Goal: Task Accomplishment & Management: Manage account settings

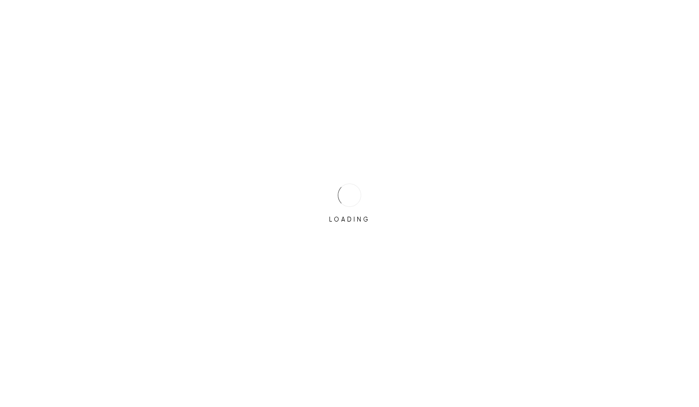
click at [354, 189] on div at bounding box center [349, 195] width 23 height 23
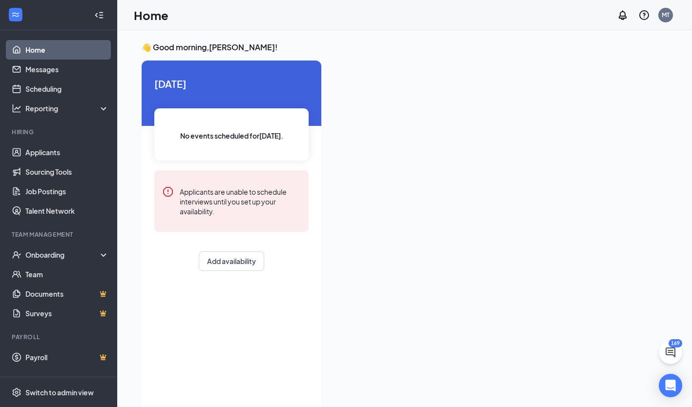
click at [621, 15] on icon "Notifications" at bounding box center [623, 15] width 12 height 12
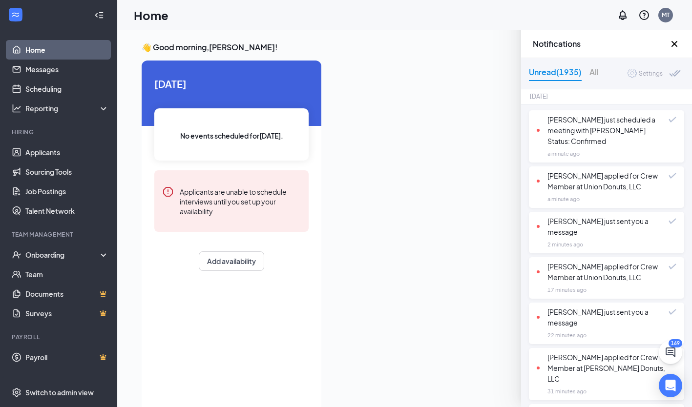
click at [642, 17] on icon "QuestionInfo" at bounding box center [644, 15] width 12 height 12
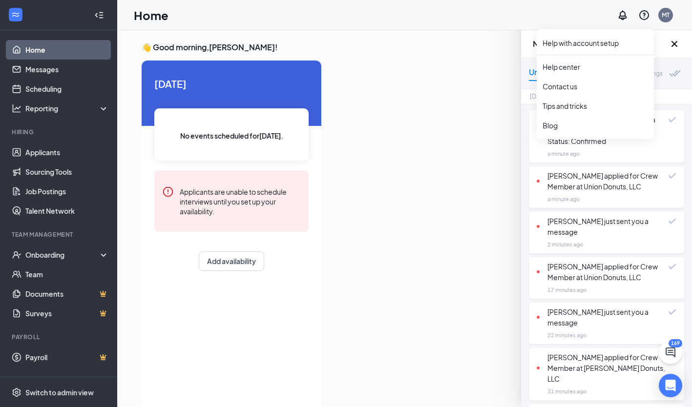
click at [673, 13] on div "MT" at bounding box center [666, 15] width 20 height 20
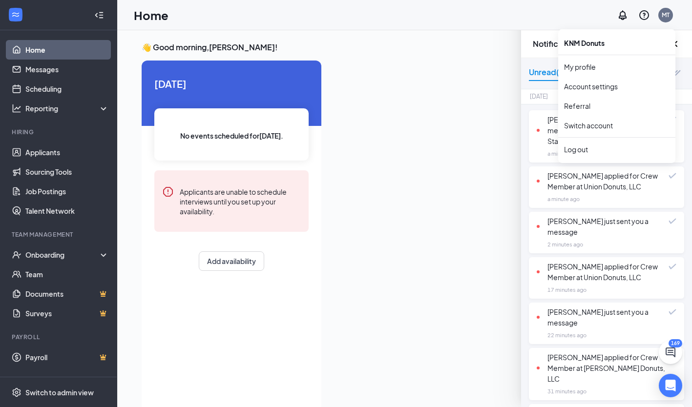
click at [607, 87] on link "Account settings" at bounding box center [616, 87] width 105 height 10
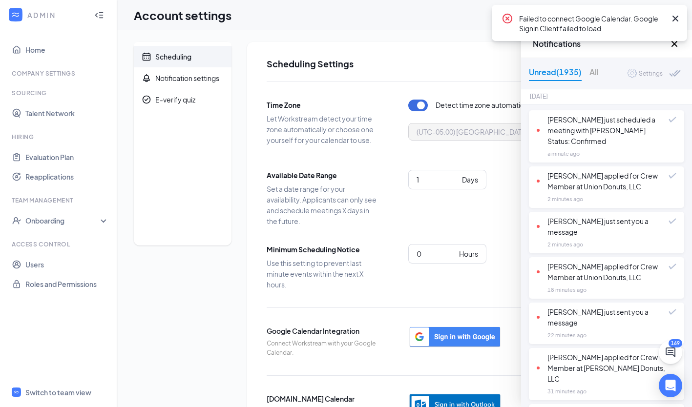
click at [677, 19] on icon "Cross" at bounding box center [675, 19] width 12 height 12
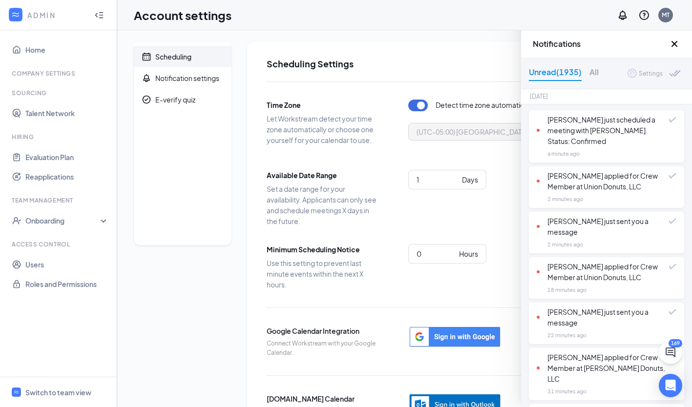
click at [675, 42] on icon "Cross" at bounding box center [674, 44] width 12 height 12
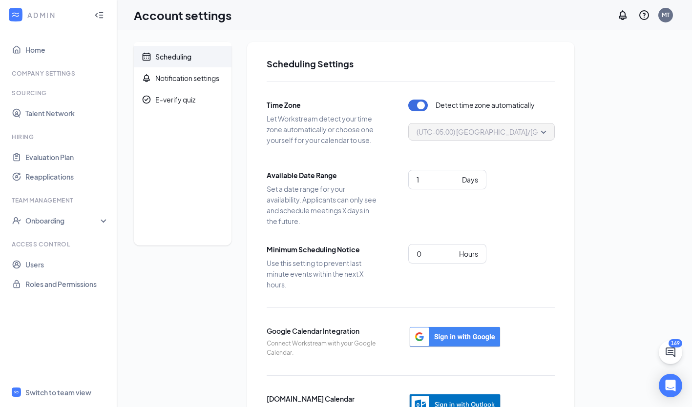
click at [32, 266] on link "Users" at bounding box center [66, 265] width 83 height 20
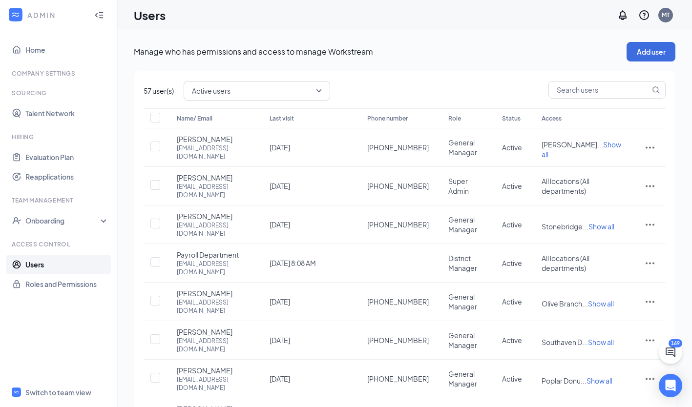
click at [316, 96] on span "Active users" at bounding box center [257, 90] width 130 height 17
click at [238, 167] on span "Disabled users" at bounding box center [215, 163] width 47 height 11
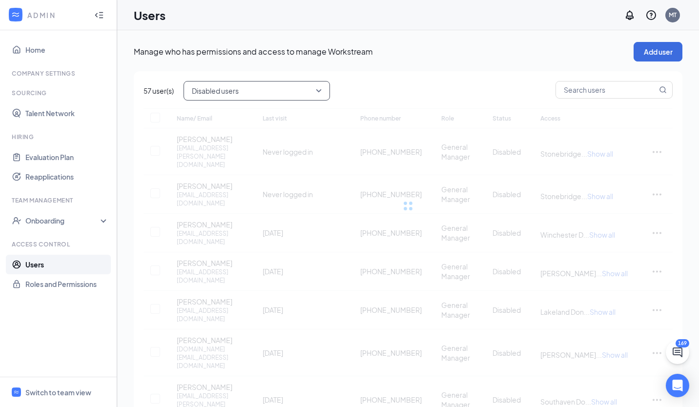
checkbox input "false"
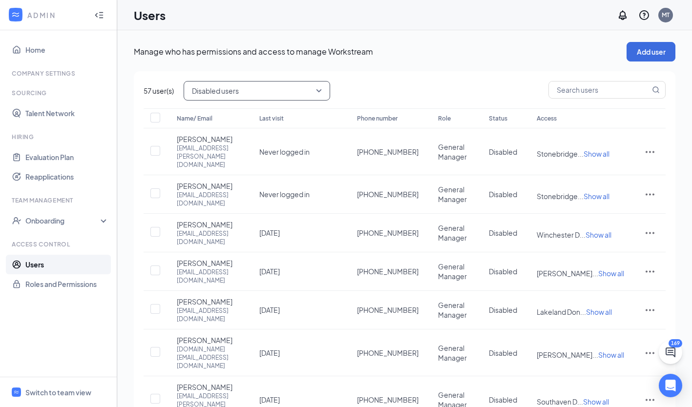
click at [665, 15] on div "MT" at bounding box center [665, 15] width 8 height 8
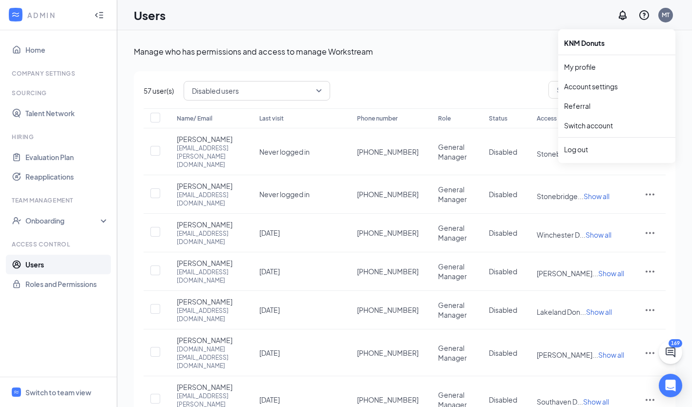
click at [586, 66] on link "My profile" at bounding box center [616, 67] width 105 height 10
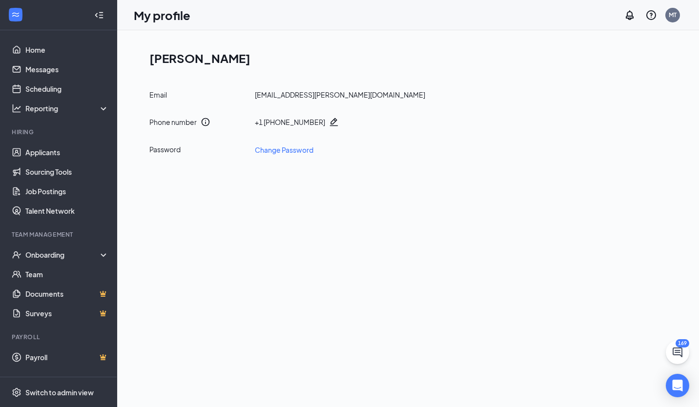
click at [675, 13] on div "MT" at bounding box center [673, 15] width 8 height 8
click at [611, 91] on link "Account settings" at bounding box center [623, 87] width 105 height 10
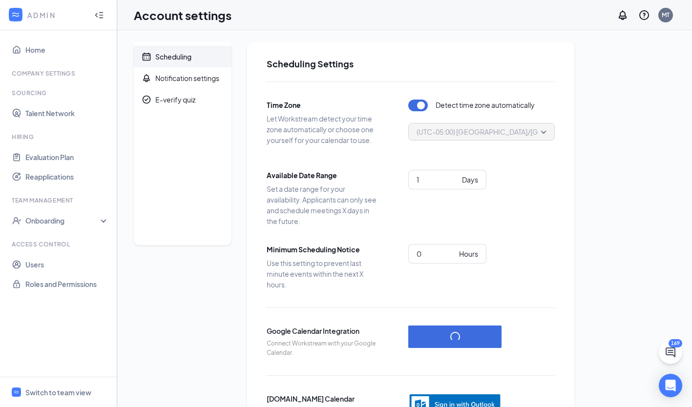
click at [216, 81] on div "Notification settings" at bounding box center [187, 78] width 64 height 10
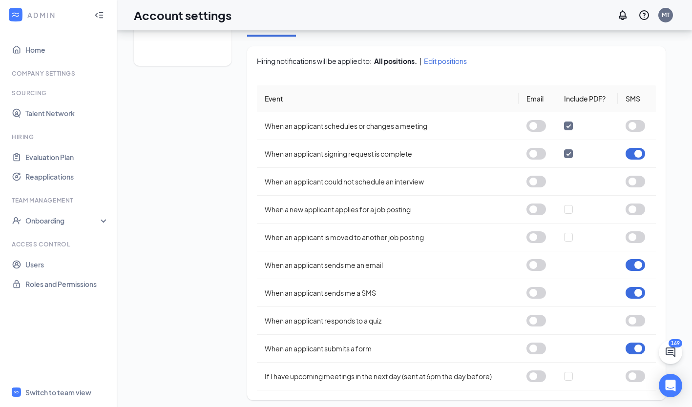
scroll to position [185, 0]
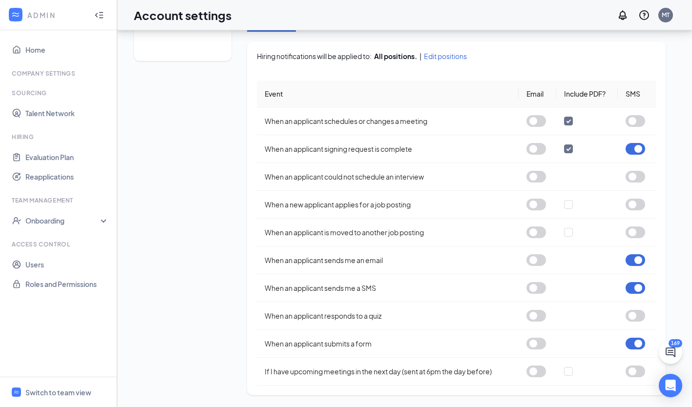
click at [639, 148] on button "button" at bounding box center [635, 149] width 20 height 12
click at [633, 263] on button "button" at bounding box center [635, 260] width 20 height 12
click at [642, 289] on button "button" at bounding box center [635, 288] width 20 height 12
click at [640, 343] on button "button" at bounding box center [635, 344] width 20 height 12
click at [568, 119] on input "checkbox" at bounding box center [568, 121] width 9 height 9
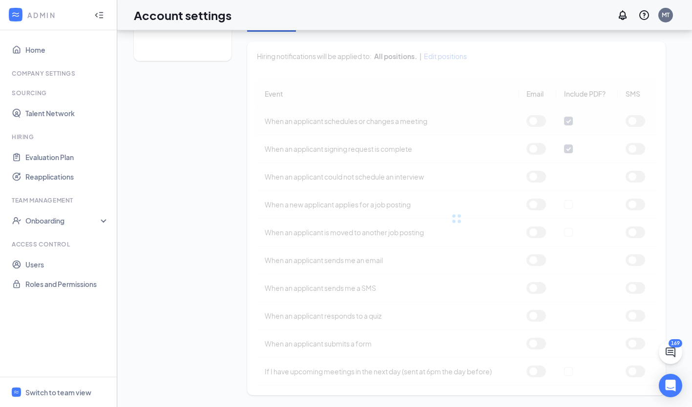
checkbox input "false"
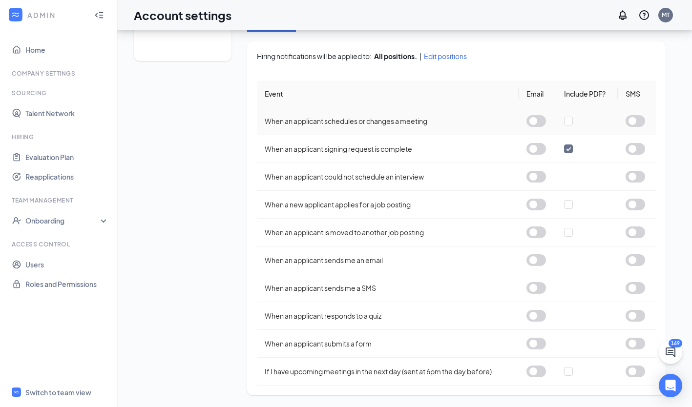
click at [572, 147] on input "checkbox" at bounding box center [568, 148] width 9 height 9
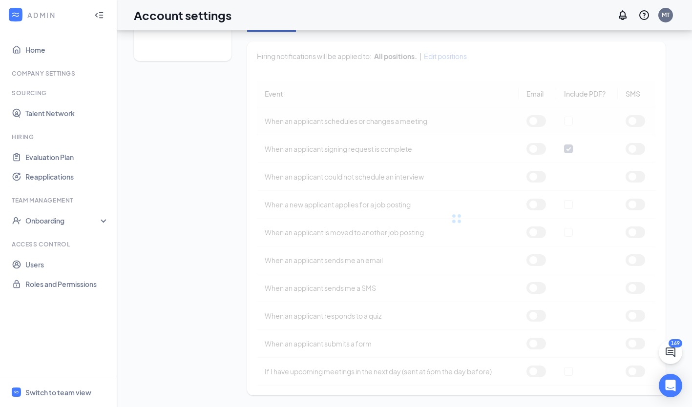
checkbox input "false"
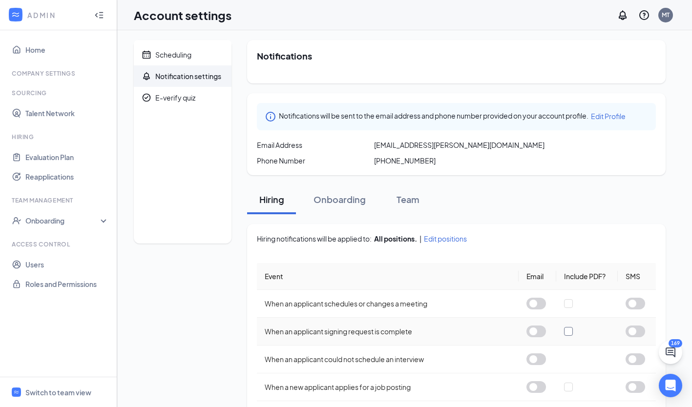
scroll to position [0, 0]
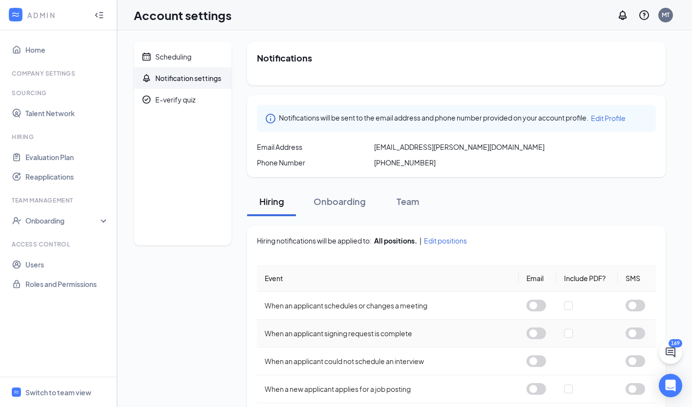
click at [350, 198] on div "Onboarding" at bounding box center [339, 201] width 52 height 12
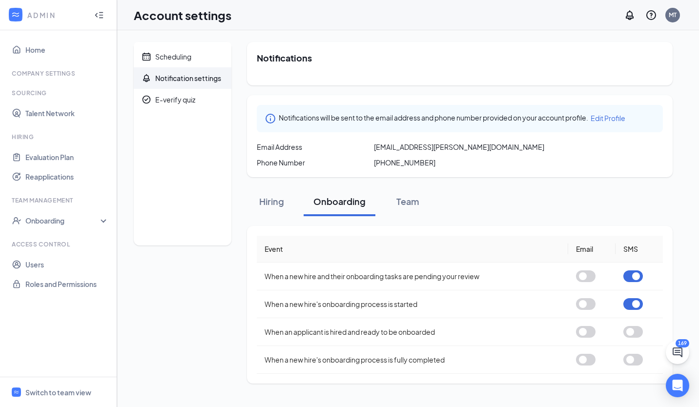
click at [636, 276] on button "button" at bounding box center [633, 276] width 20 height 12
click at [635, 301] on button "button" at bounding box center [633, 304] width 20 height 12
click at [412, 202] on div "Team" at bounding box center [407, 201] width 29 height 12
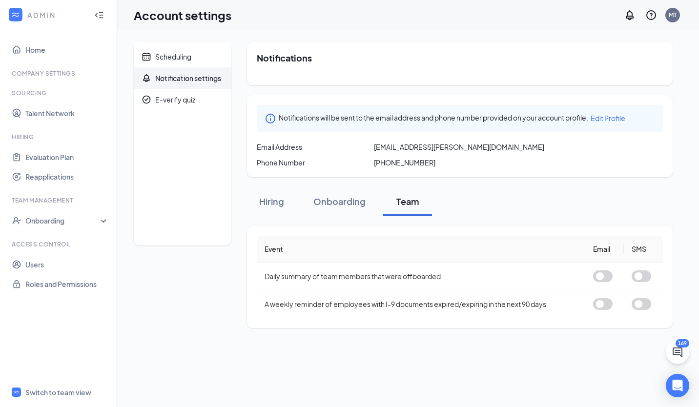
click at [273, 196] on div "Hiring" at bounding box center [271, 201] width 29 height 12
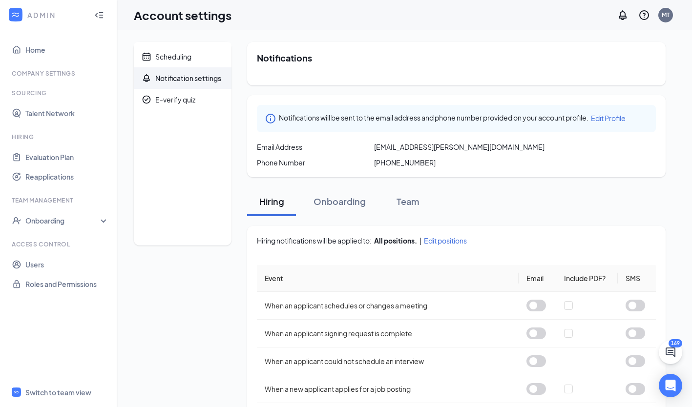
click at [37, 44] on link "Home" at bounding box center [66, 50] width 83 height 20
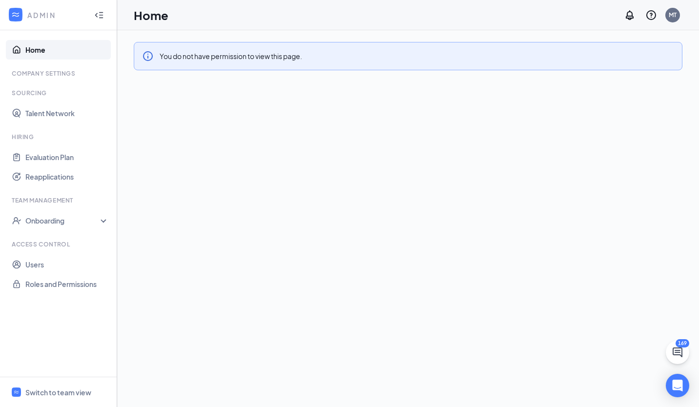
click at [41, 49] on link "Home" at bounding box center [66, 50] width 83 height 20
click at [670, 18] on div "MT" at bounding box center [673, 15] width 8 height 8
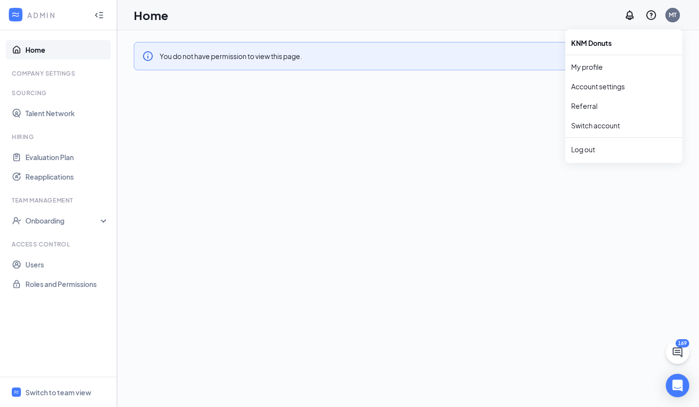
click at [587, 69] on link "My profile" at bounding box center [623, 67] width 105 height 10
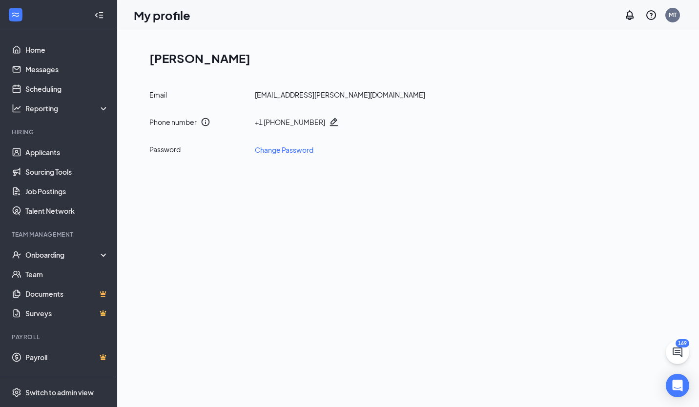
click at [676, 17] on div "MT" at bounding box center [673, 15] width 8 height 8
click at [596, 68] on link "My profile" at bounding box center [623, 67] width 105 height 10
click at [673, 15] on div "MT" at bounding box center [673, 15] width 8 height 8
click at [32, 48] on link "Home" at bounding box center [66, 50] width 83 height 20
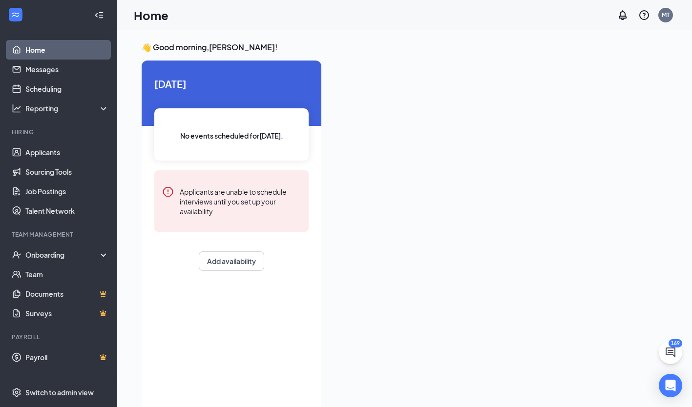
click at [58, 64] on link "Messages" at bounding box center [66, 70] width 83 height 20
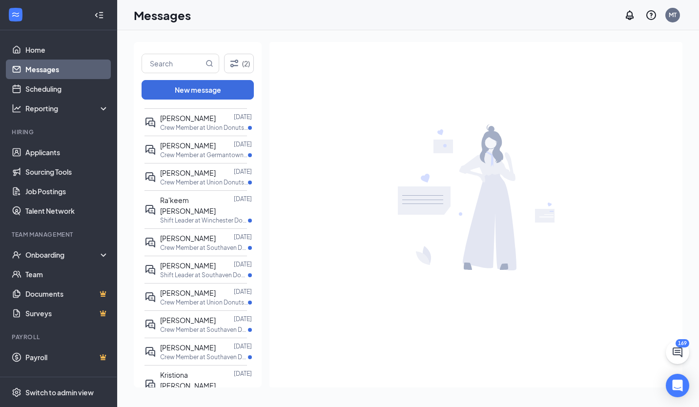
scroll to position [70, 0]
click at [216, 314] on div at bounding box center [225, 319] width 18 height 11
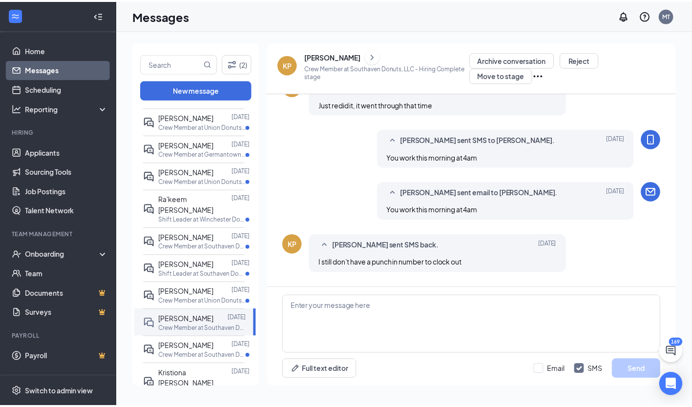
scroll to position [348, 0]
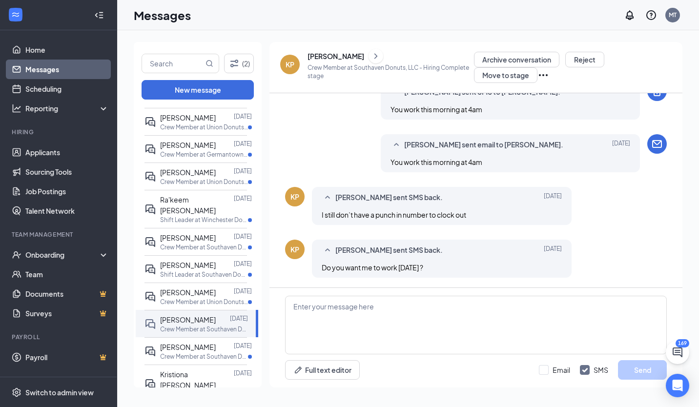
click at [53, 260] on div "Onboarding" at bounding box center [58, 255] width 117 height 20
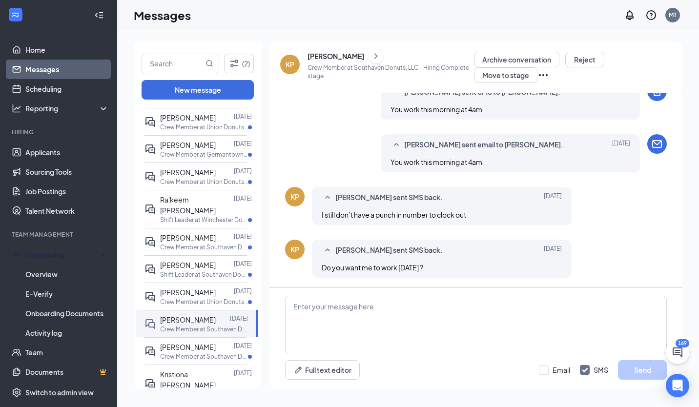
click at [46, 276] on link "Overview" at bounding box center [66, 275] width 83 height 20
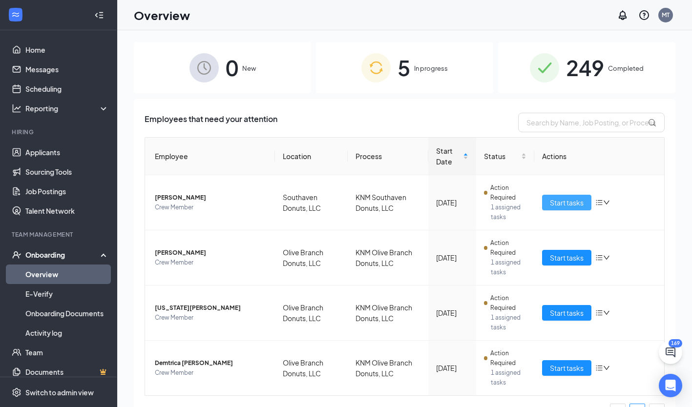
click at [565, 201] on span "Start tasks" at bounding box center [567, 202] width 34 height 11
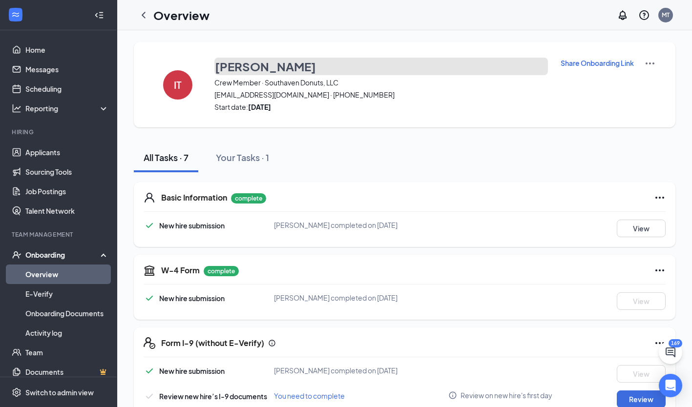
click at [261, 67] on h3 "[PERSON_NAME]" at bounding box center [265, 66] width 101 height 17
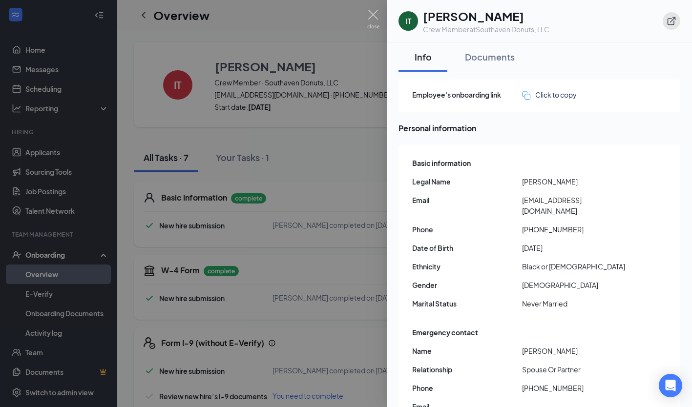
click at [671, 21] on icon "ExternalLink" at bounding box center [671, 21] width 8 height 8
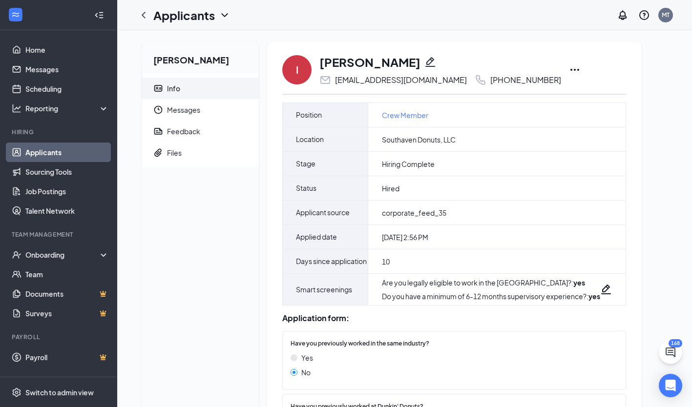
click at [195, 112] on span "Messages" at bounding box center [209, 109] width 84 height 21
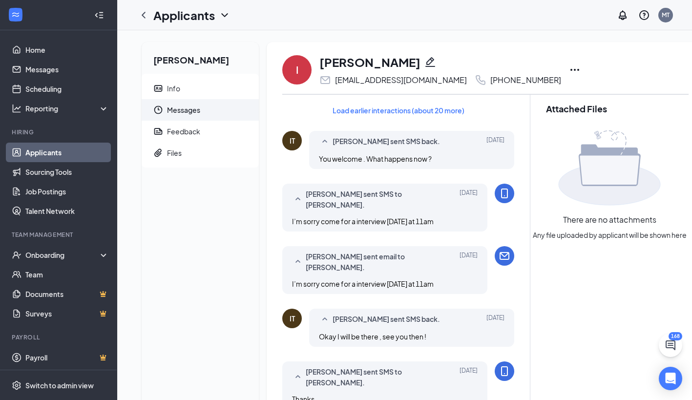
click at [669, 16] on div "MT" at bounding box center [665, 15] width 8 height 8
click at [588, 153] on div "Log out" at bounding box center [623, 149] width 105 height 10
